Goal: Task Accomplishment & Management: Use online tool/utility

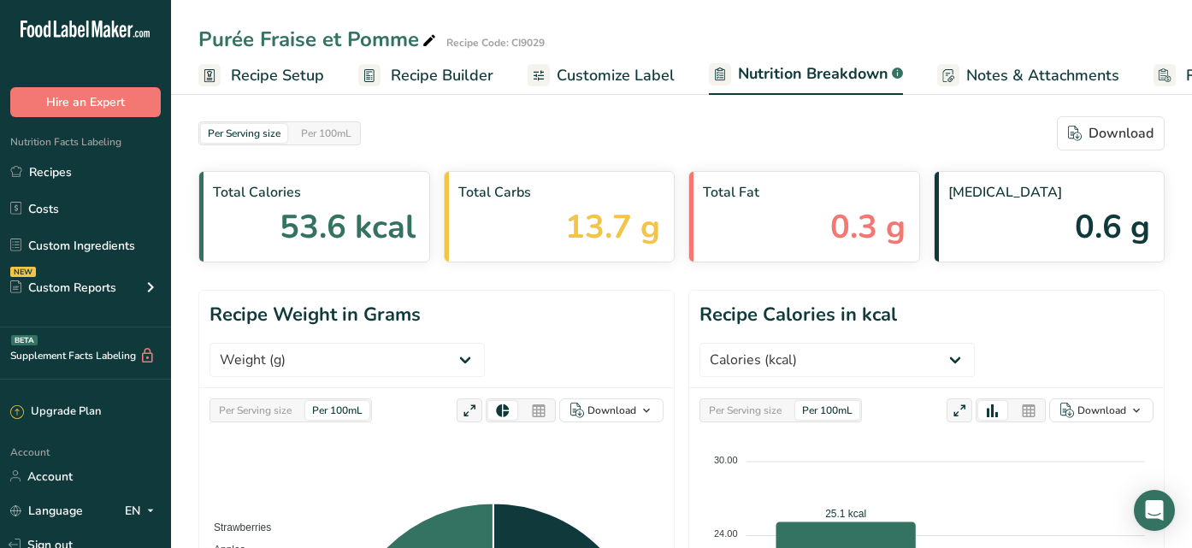
select select "Calories"
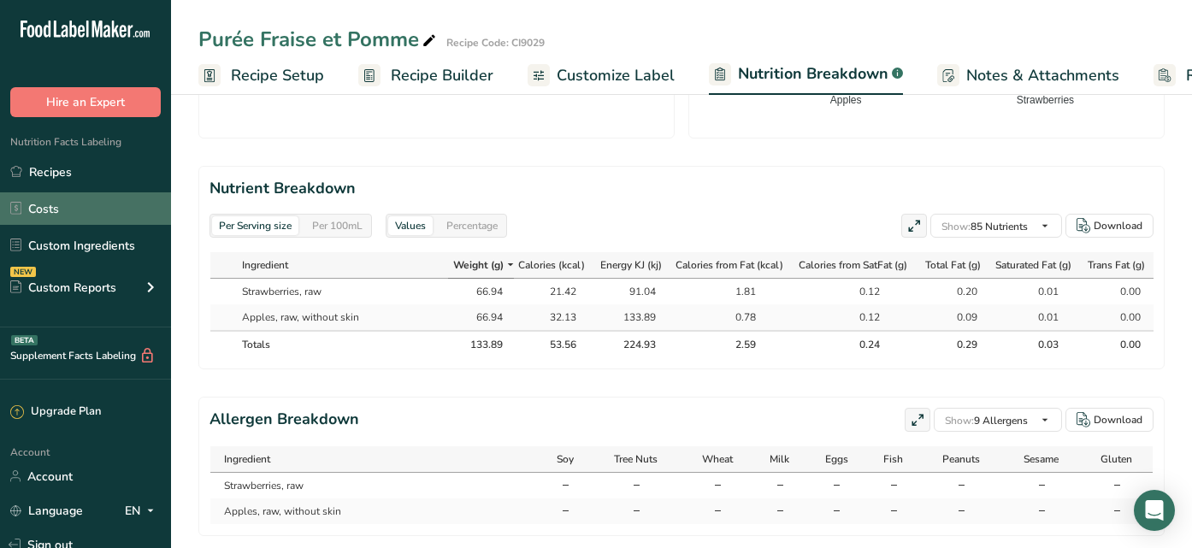
scroll to position [0, 125]
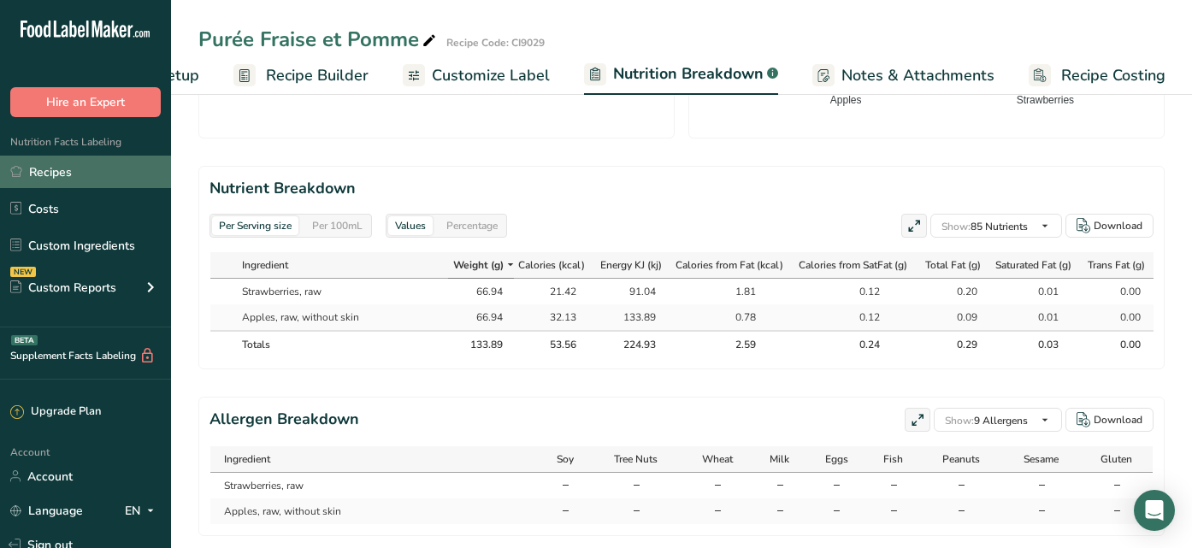
click at [52, 176] on link "Recipes" at bounding box center [85, 172] width 171 height 32
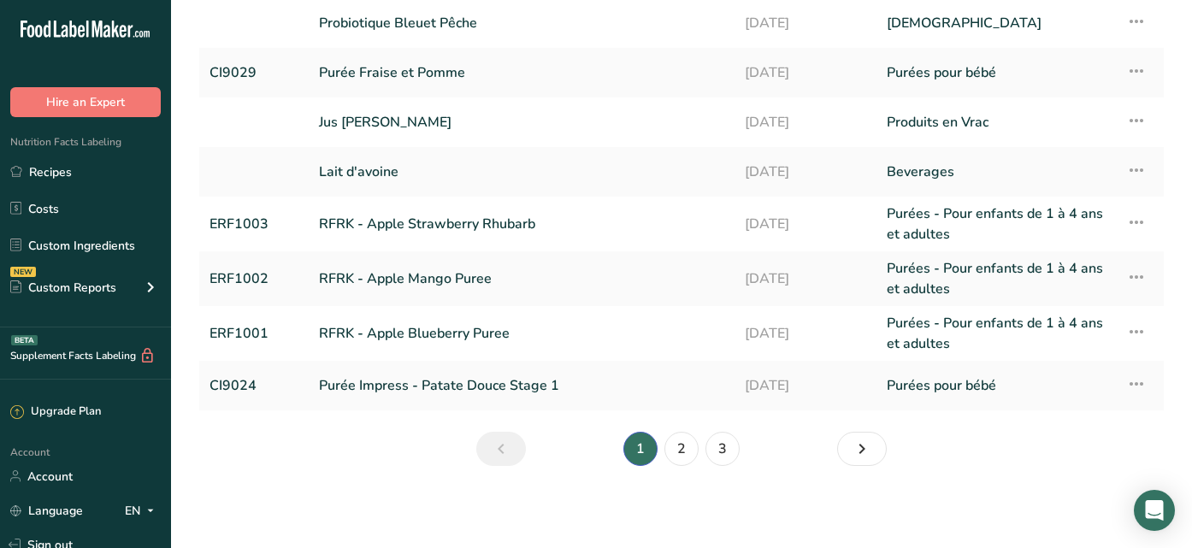
scroll to position [265, 0]
click at [700, 450] on li "2" at bounding box center [681, 449] width 41 height 34
click at [684, 451] on link "2" at bounding box center [682, 449] width 34 height 34
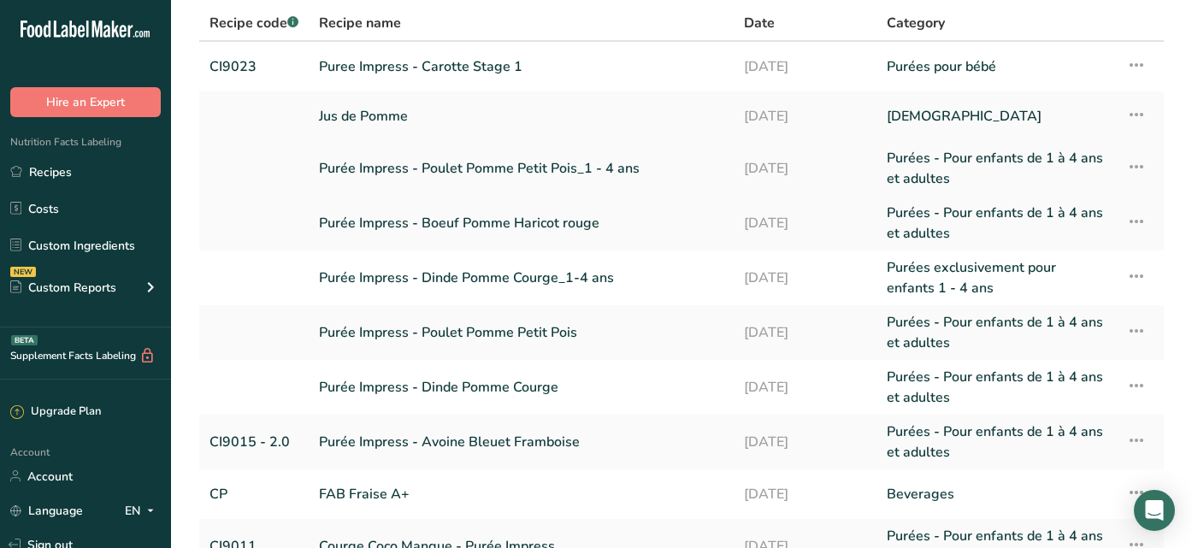
scroll to position [120, 0]
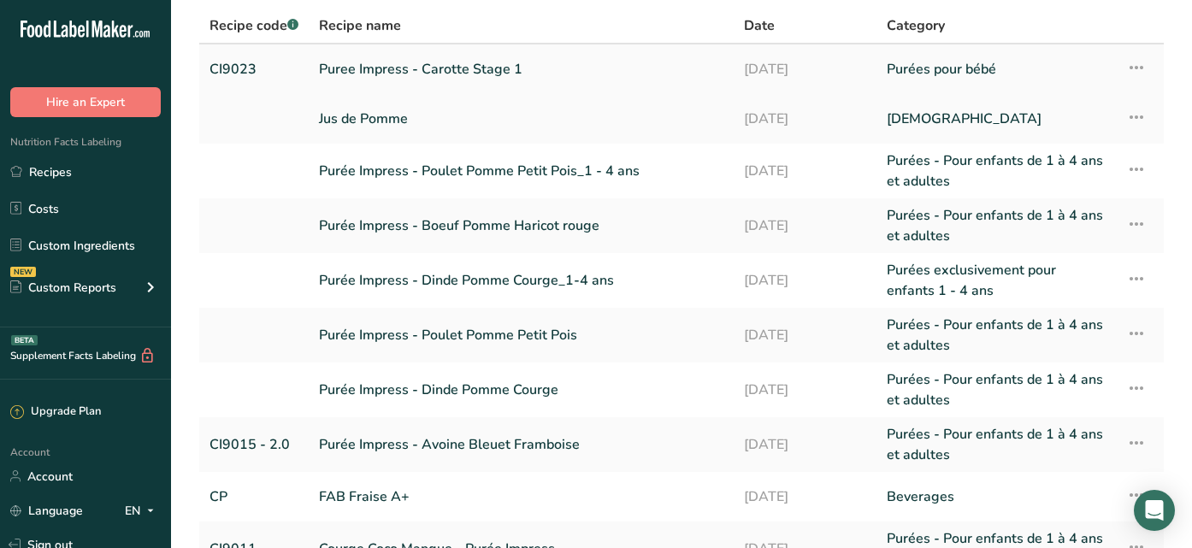
click at [287, 70] on link "CI9023" at bounding box center [254, 69] width 89 height 36
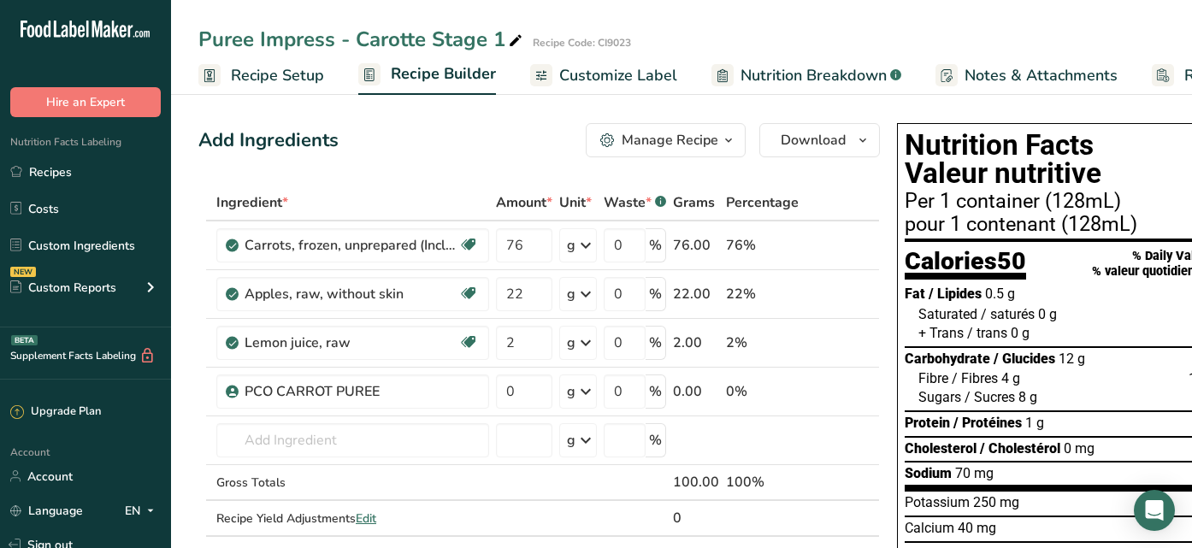
click at [747, 71] on span "Nutrition Breakdown" at bounding box center [814, 75] width 146 height 23
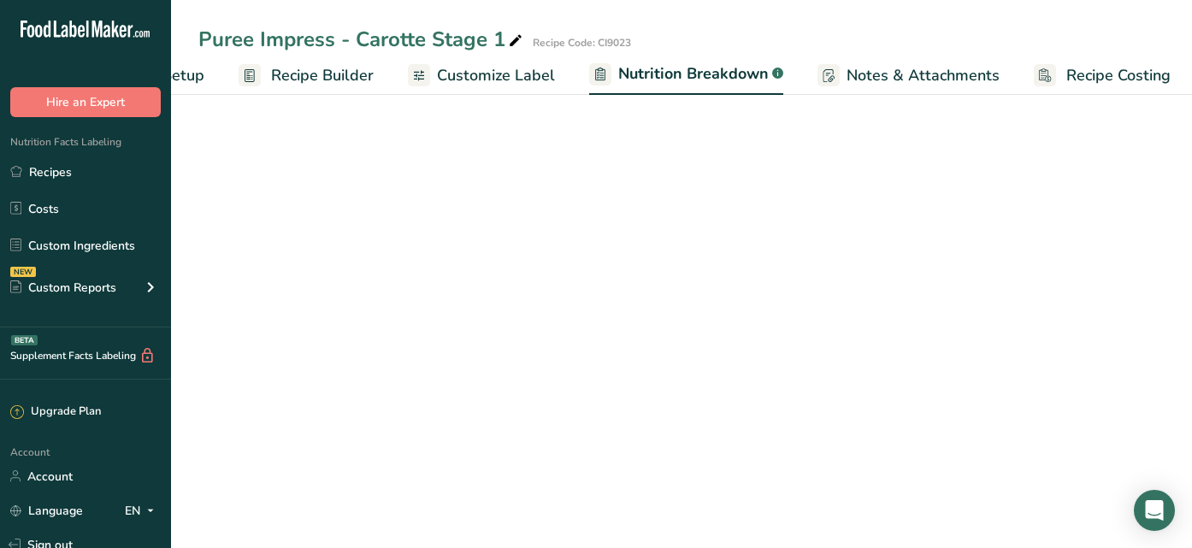
select select "Calories"
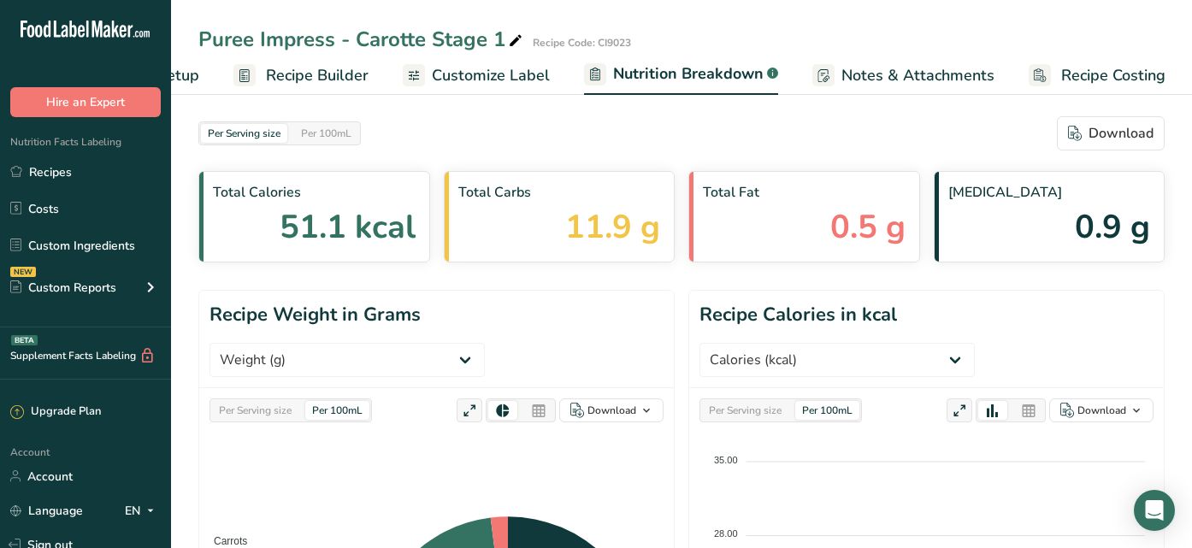
click at [795, 399] on div "Per Serving size Per 100mL" at bounding box center [781, 411] width 162 height 24
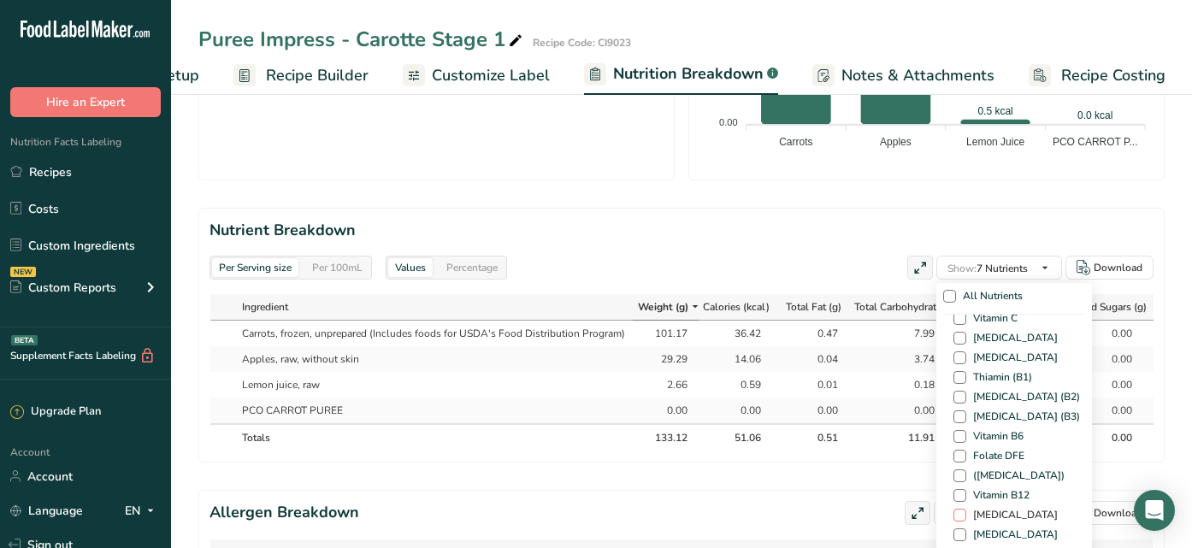
scroll to position [330, 0]
click at [954, 367] on span at bounding box center [960, 373] width 13 height 13
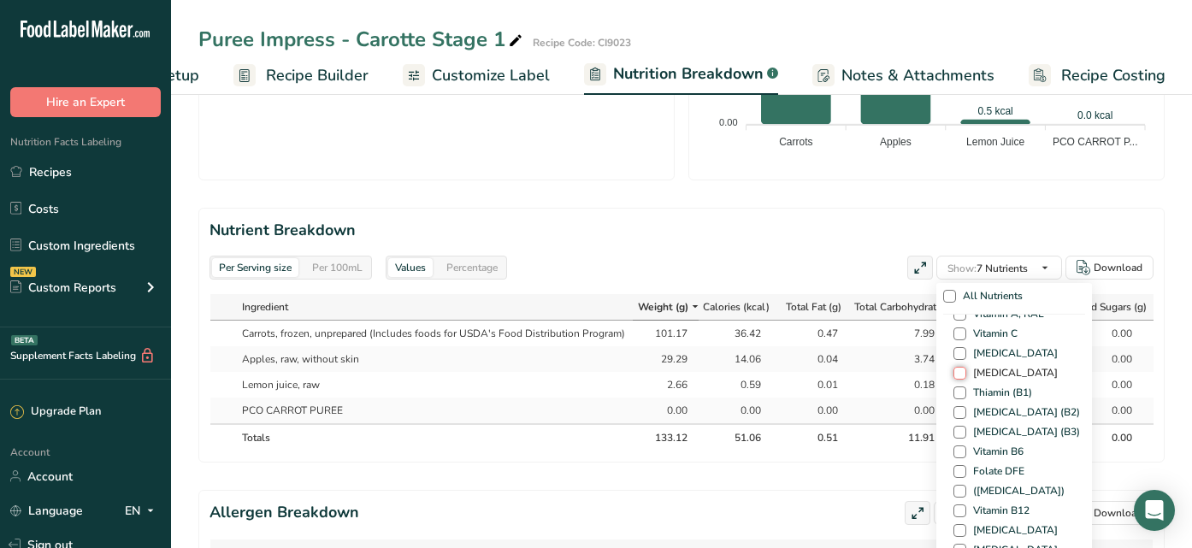
click at [954, 368] on input "[MEDICAL_DATA]" at bounding box center [959, 373] width 11 height 11
checkbox input "true"
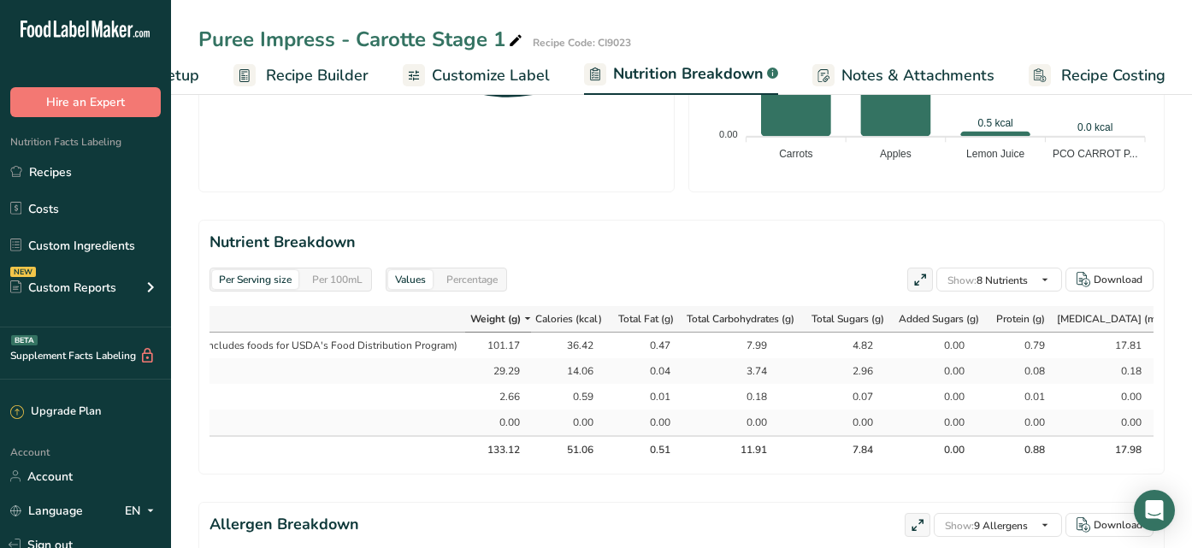
scroll to position [0, 167]
drag, startPoint x: 1127, startPoint y: 298, endPoint x: 1091, endPoint y: 299, distance: 35.9
click at [1100, 338] on div "17.81" at bounding box center [1121, 345] width 43 height 15
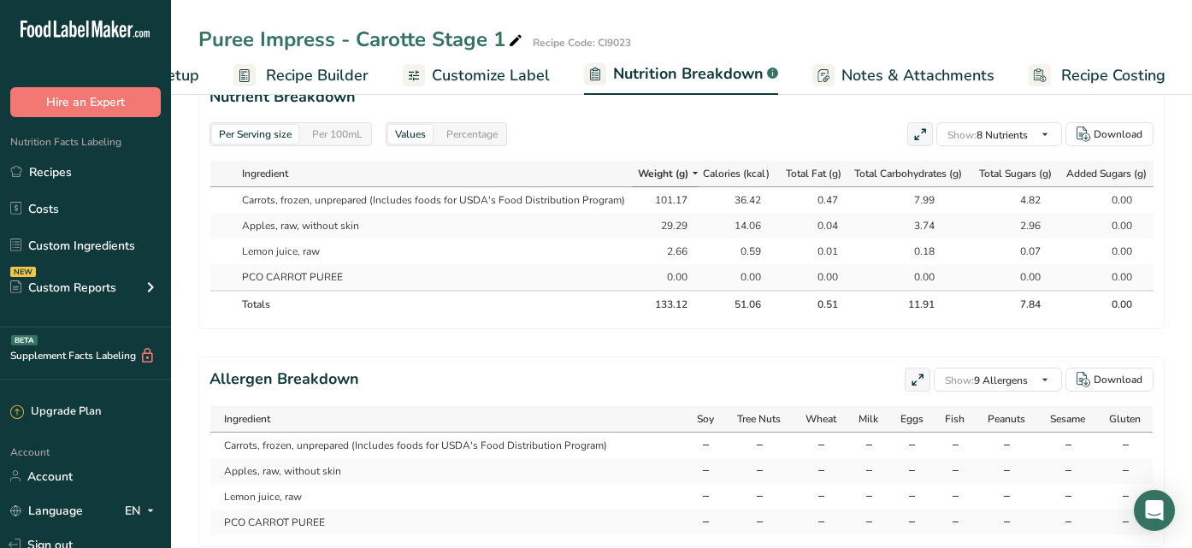
scroll to position [852, 0]
